Goal: Transaction & Acquisition: Subscribe to service/newsletter

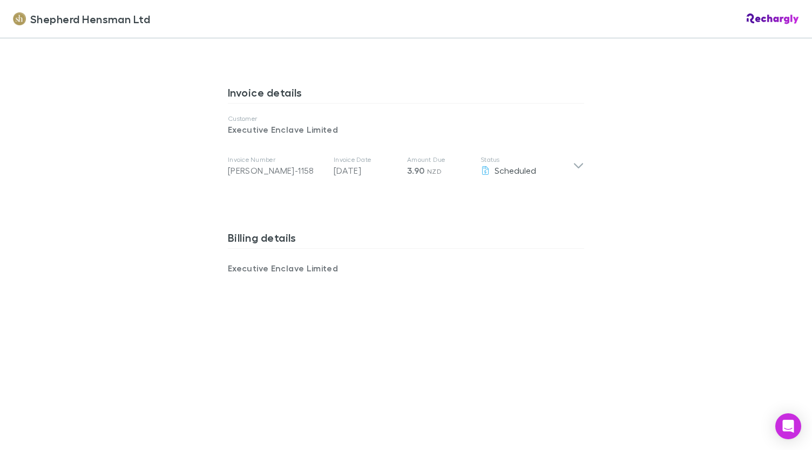
scroll to position [594, 0]
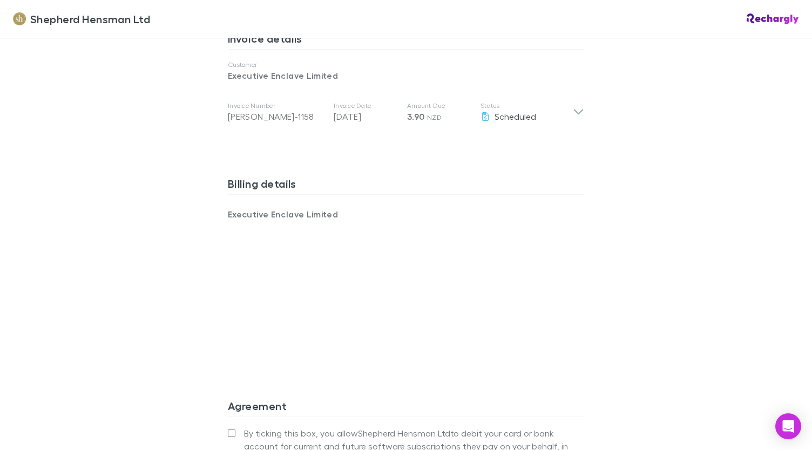
click at [618, 323] on div "Shepherd Hensman Ltd Shepherd Hensman Ltd Software subscriptions agreement Shep…" at bounding box center [406, 225] width 812 height 450
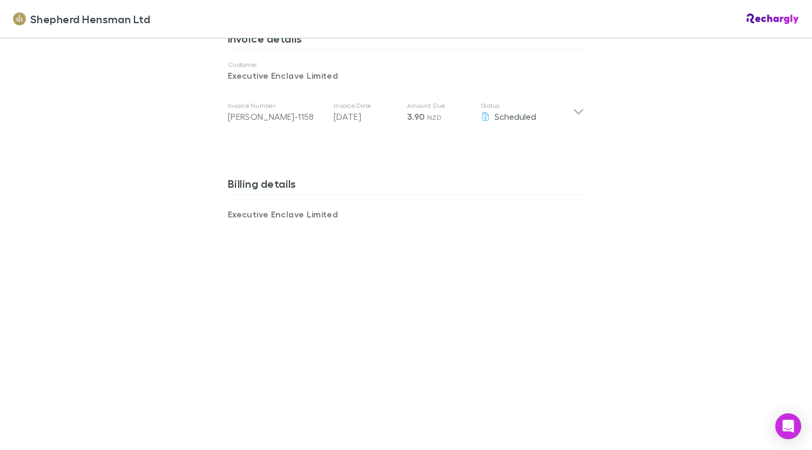
click at [662, 268] on div "Shepherd Hensman Ltd Shepherd Hensman Ltd Software subscriptions agreement Shep…" at bounding box center [406, 225] width 812 height 450
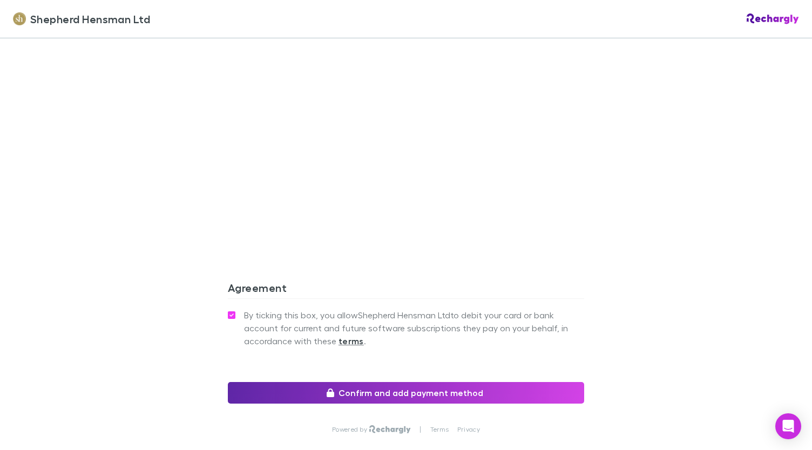
scroll to position [851, 0]
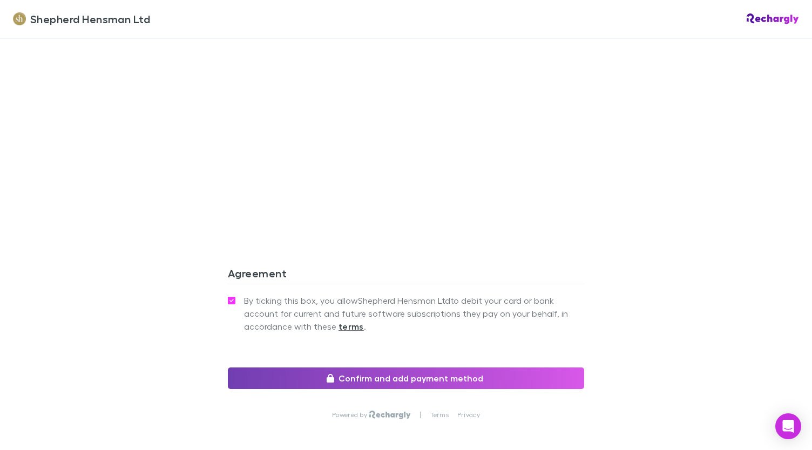
click at [451, 375] on button "Confirm and add payment method" at bounding box center [406, 379] width 356 height 22
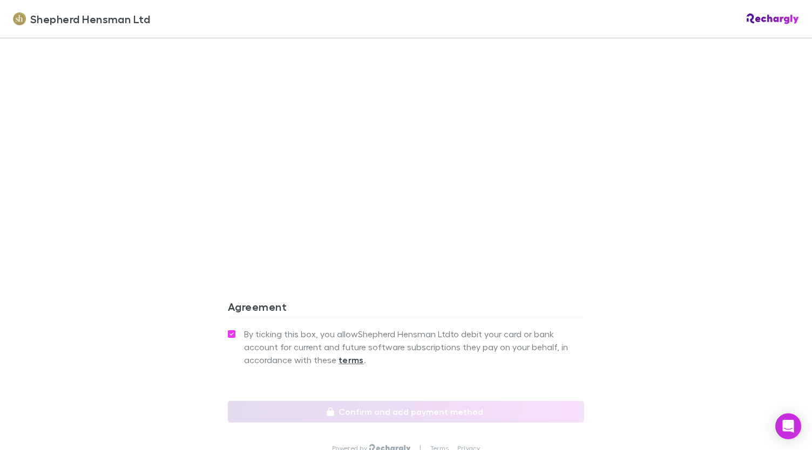
scroll to position [905, 0]
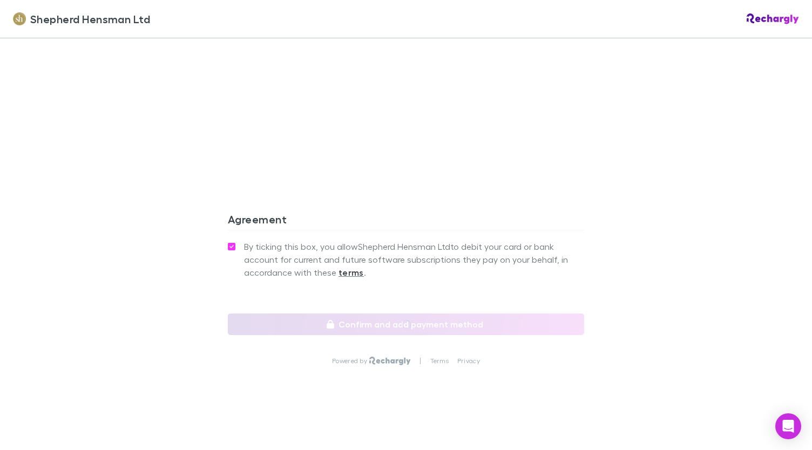
click at [348, 272] on strong "terms" at bounding box center [350, 272] width 25 height 11
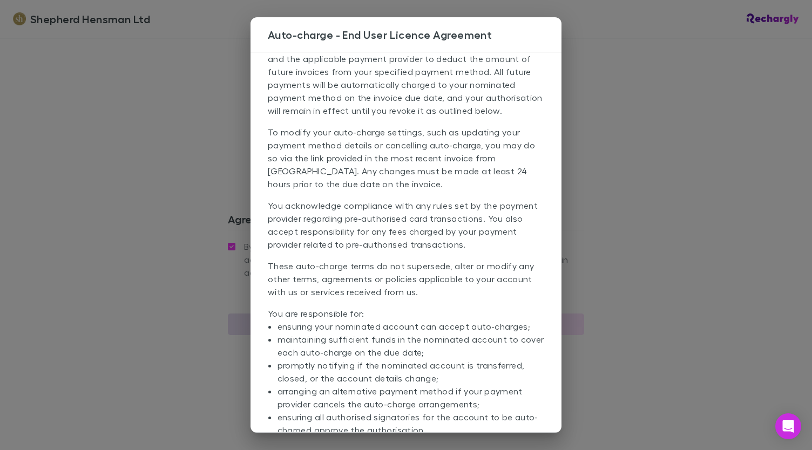
scroll to position [0, 0]
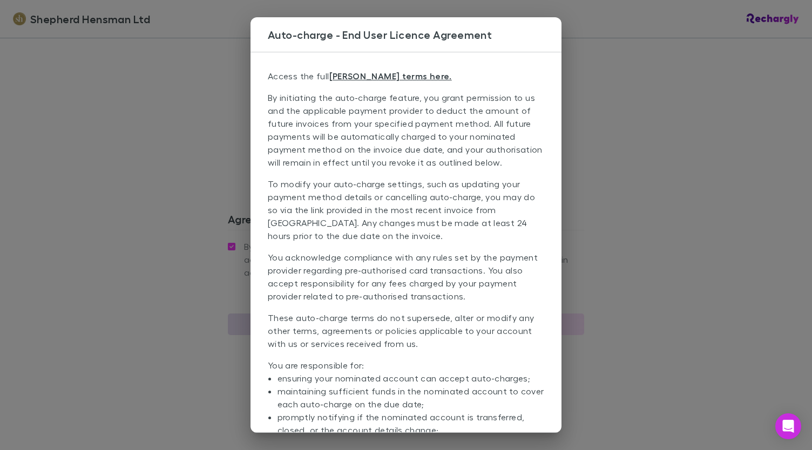
click at [624, 122] on div "Auto-charge - End User Licence Agreement Access the full [PERSON_NAME] terms he…" at bounding box center [406, 225] width 812 height 450
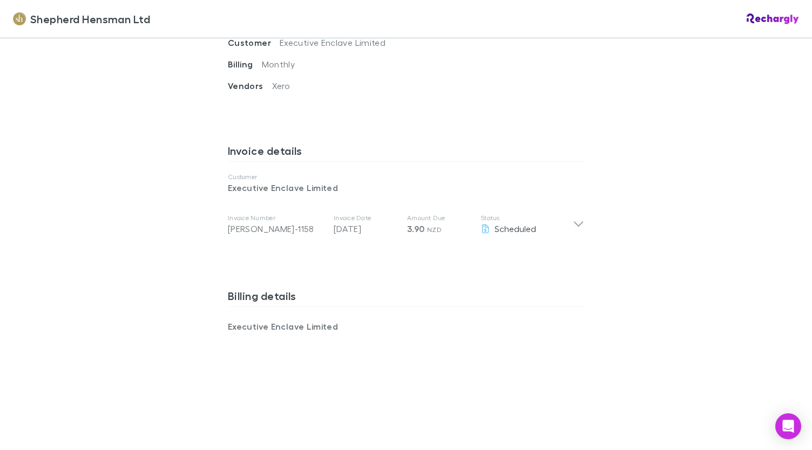
scroll to position [486, 0]
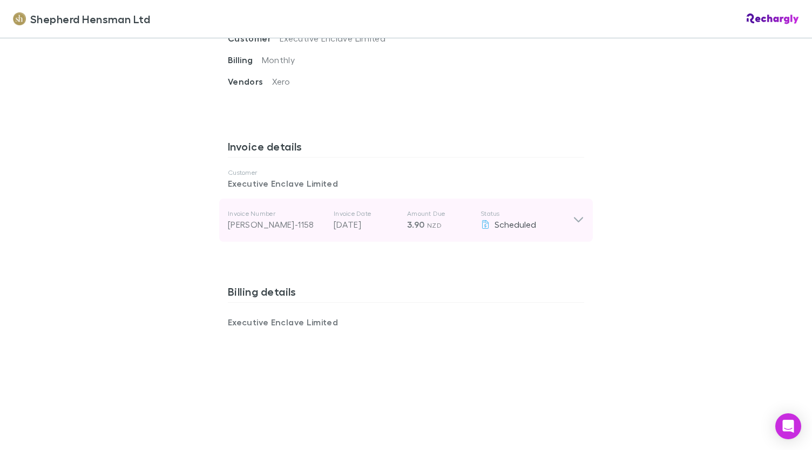
click at [583, 214] on div "Invoice Number [PERSON_NAME]-1158 Invoice Date [DATE] Amount Due 3.90 NZD Statu…" at bounding box center [405, 220] width 373 height 43
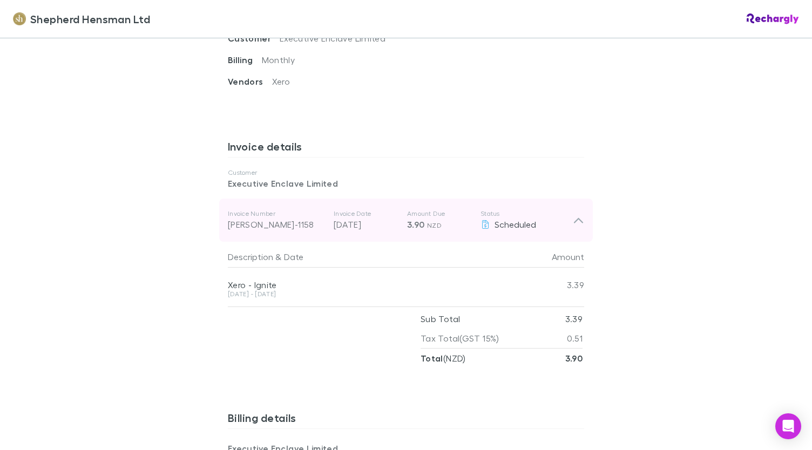
click at [575, 219] on icon at bounding box center [578, 220] width 9 height 5
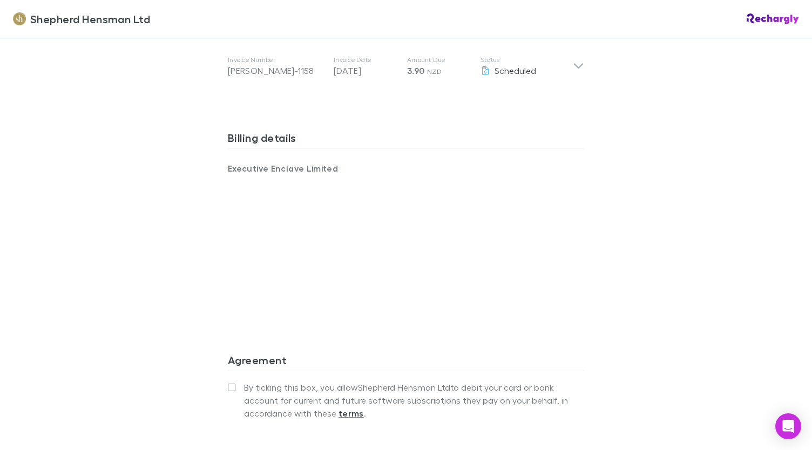
scroll to position [702, 0]
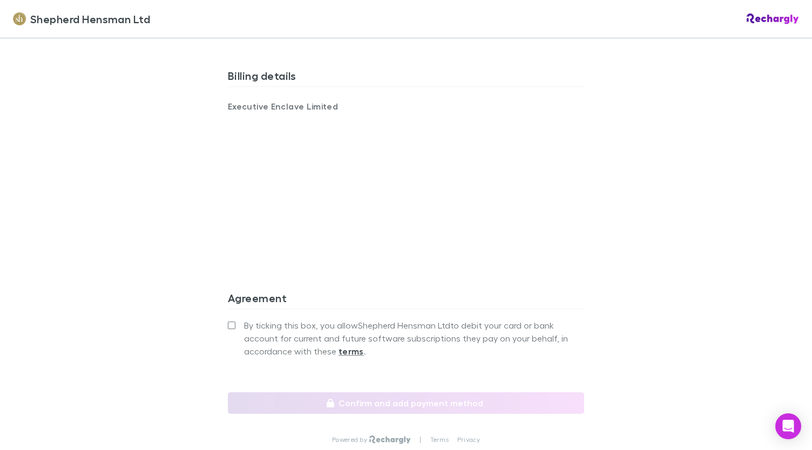
click at [231, 319] on label "By ticking this box, you allow Shepherd Hensman Ltd to debit your card or bank …" at bounding box center [406, 338] width 356 height 39
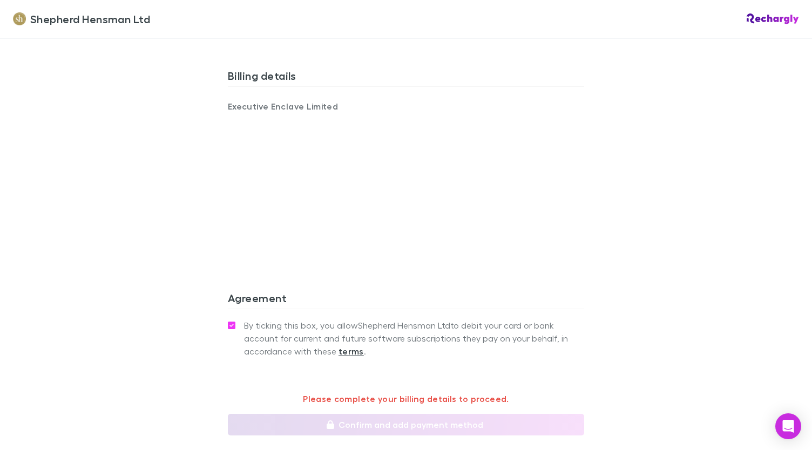
scroll to position [802, 0]
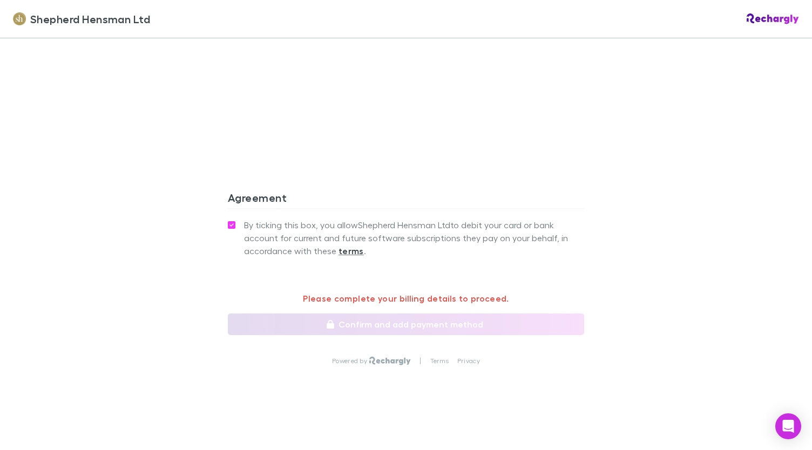
click at [404, 300] on p "Please complete your billing details to proceed." at bounding box center [406, 298] width 356 height 13
click at [338, 247] on strong "terms" at bounding box center [350, 251] width 25 height 11
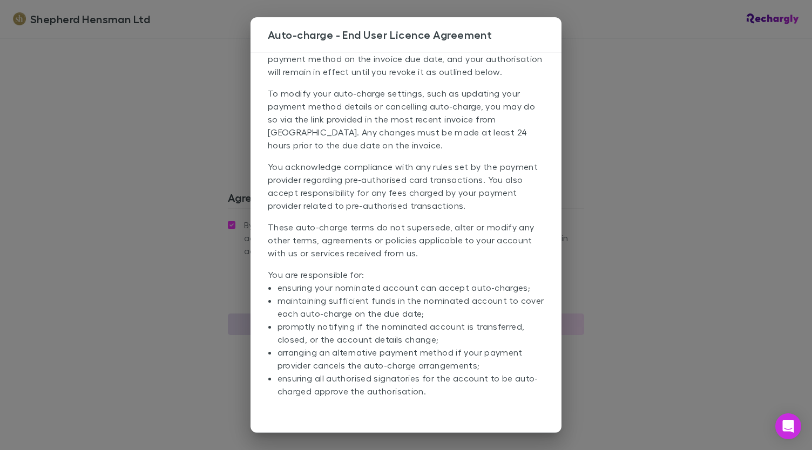
scroll to position [0, 0]
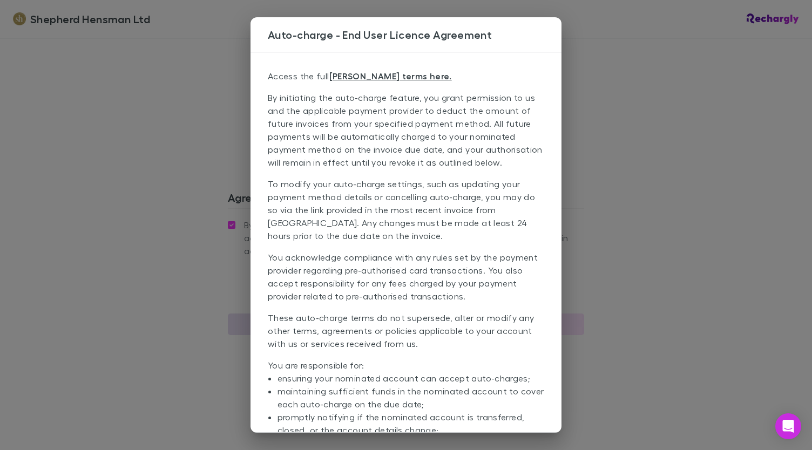
click at [680, 178] on div "Auto-charge - End User Licence Agreement Access the full [PERSON_NAME] terms he…" at bounding box center [406, 225] width 812 height 450
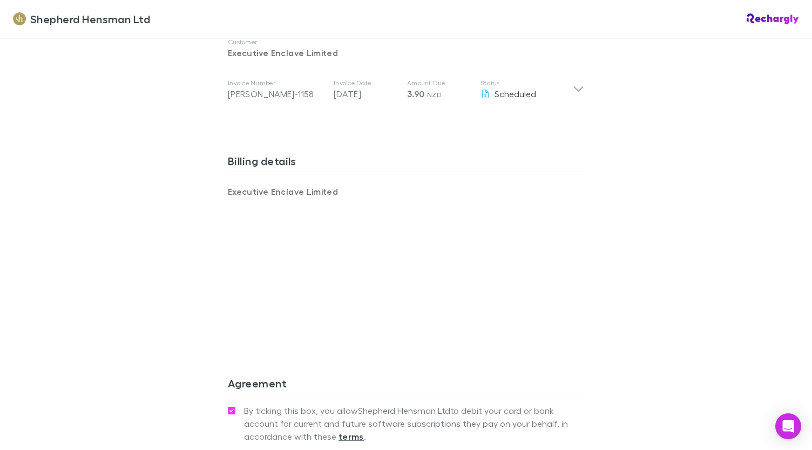
scroll to position [586, 0]
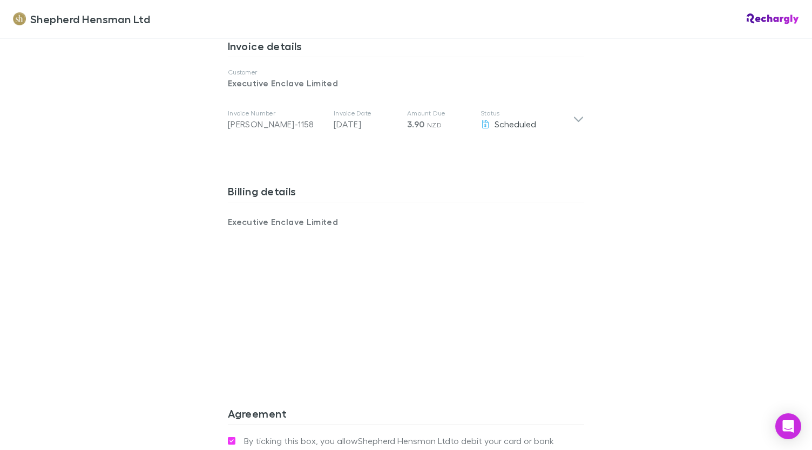
click at [685, 297] on div "Shepherd Hensman Ltd Shepherd Hensman Ltd Software subscriptions agreement Shep…" at bounding box center [406, 225] width 812 height 450
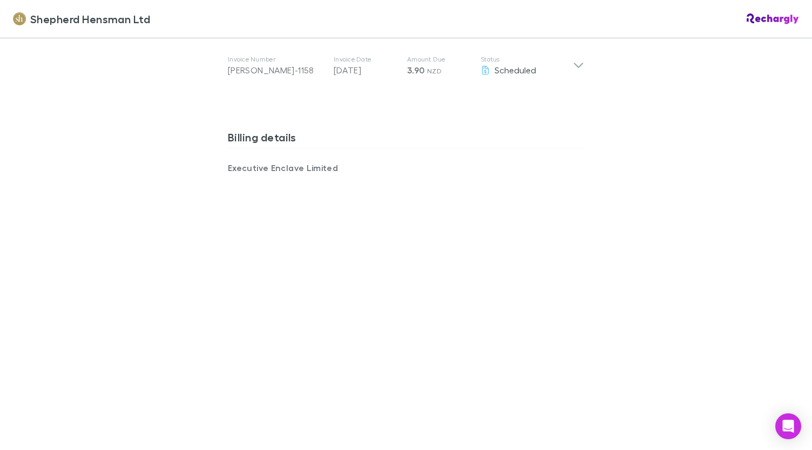
click at [640, 321] on div "Shepherd Hensman Ltd Shepherd Hensman Ltd Software subscriptions agreement Shep…" at bounding box center [406, 225] width 812 height 450
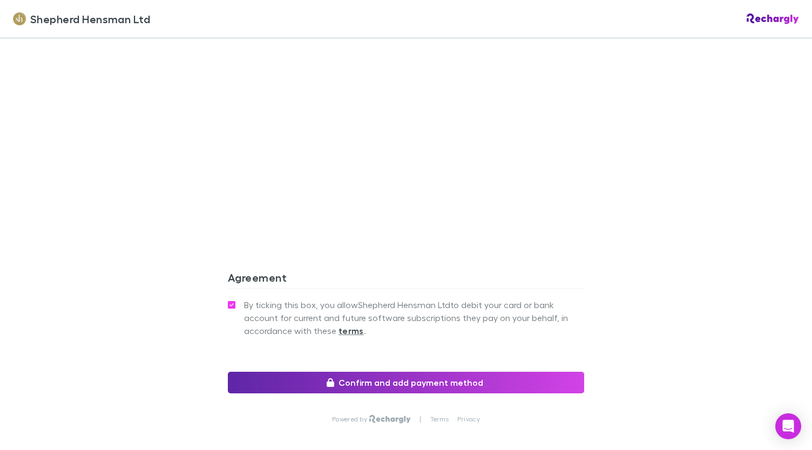
scroll to position [856, 0]
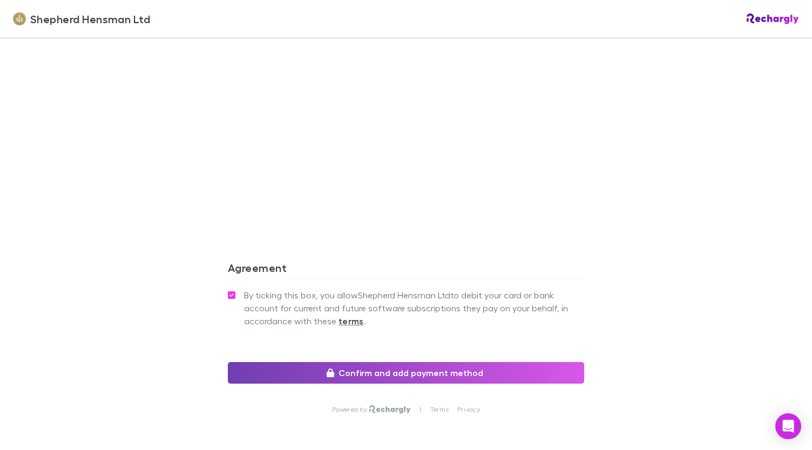
click at [506, 366] on button "Confirm and add payment method" at bounding box center [406, 373] width 356 height 22
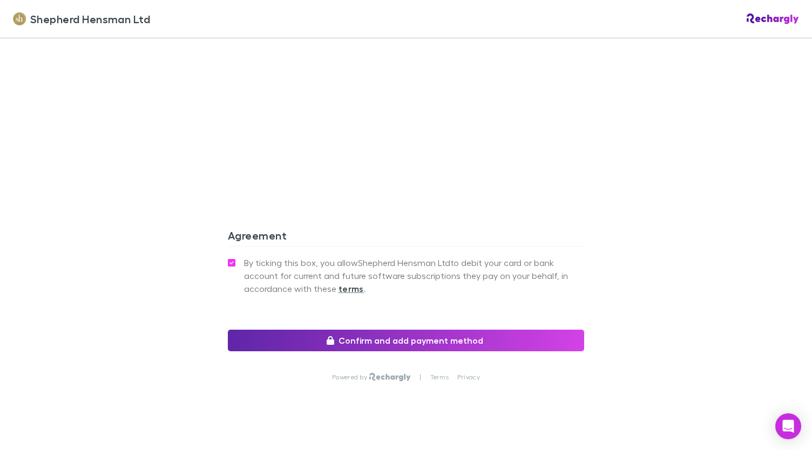
scroll to position [905, 0]
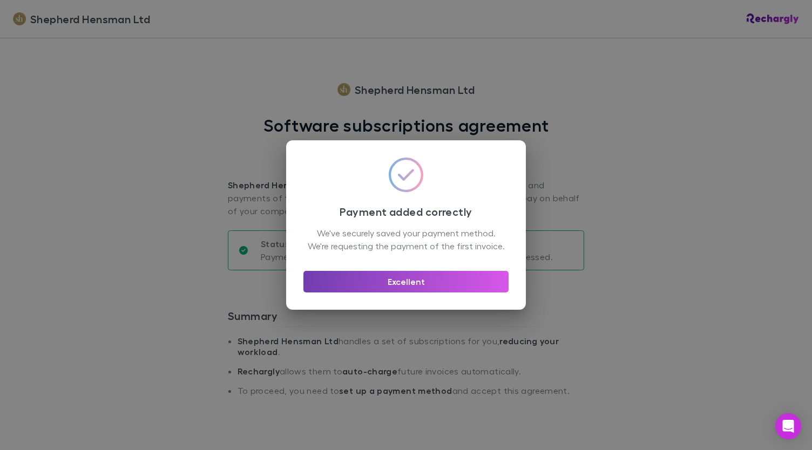
click at [382, 293] on button "Excellent" at bounding box center [405, 282] width 205 height 22
